Goal: Task Accomplishment & Management: Manage account settings

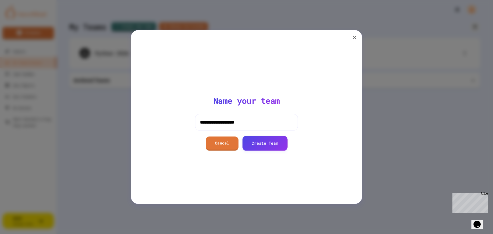
click at [267, 142] on link "Create Team" at bounding box center [265, 143] width 45 height 15
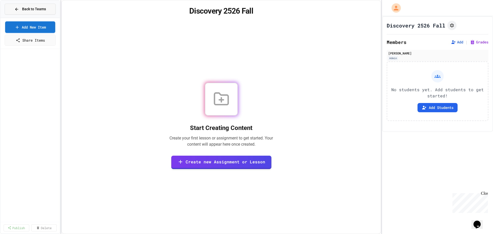
click at [26, 6] on span "Back to Teams" at bounding box center [34, 8] width 24 height 5
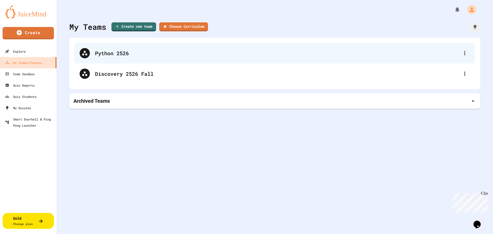
click at [161, 58] on div "Python 2526" at bounding box center [275, 53] width 401 height 21
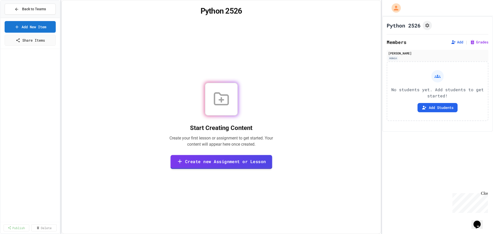
click at [213, 159] on link "Create new Assignment or Lesson" at bounding box center [221, 162] width 102 height 14
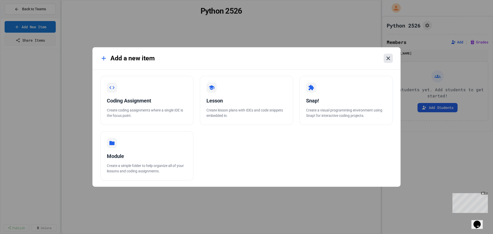
click at [385, 58] on div at bounding box center [388, 58] width 9 height 9
